Goal: Navigation & Orientation: Go to known website

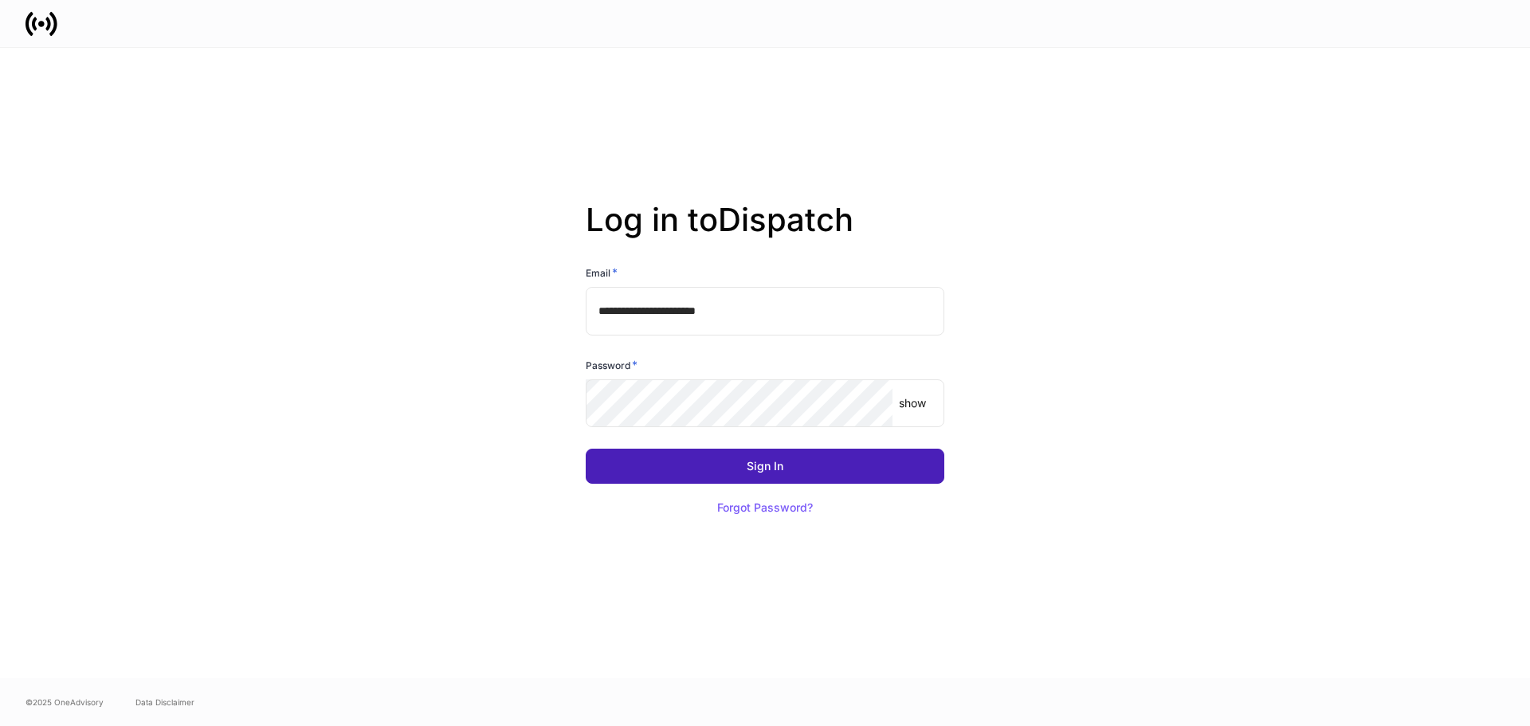
click at [753, 461] on div "Sign In" at bounding box center [765, 466] width 37 height 11
